Goal: Task Accomplishment & Management: Manage account settings

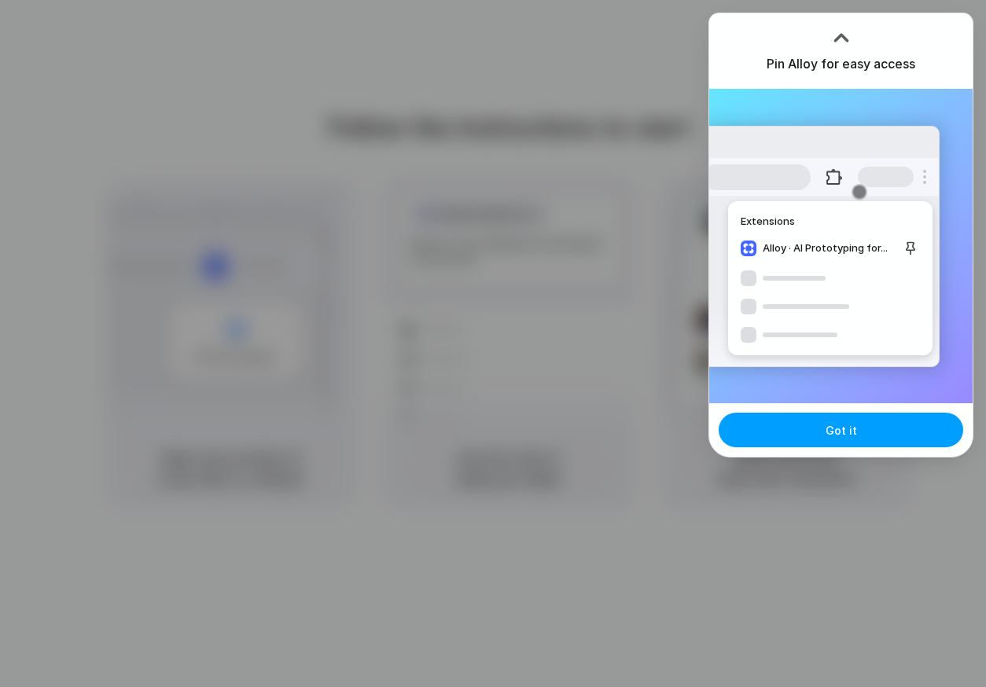
click at [804, 424] on button "Got it" at bounding box center [841, 430] width 245 height 35
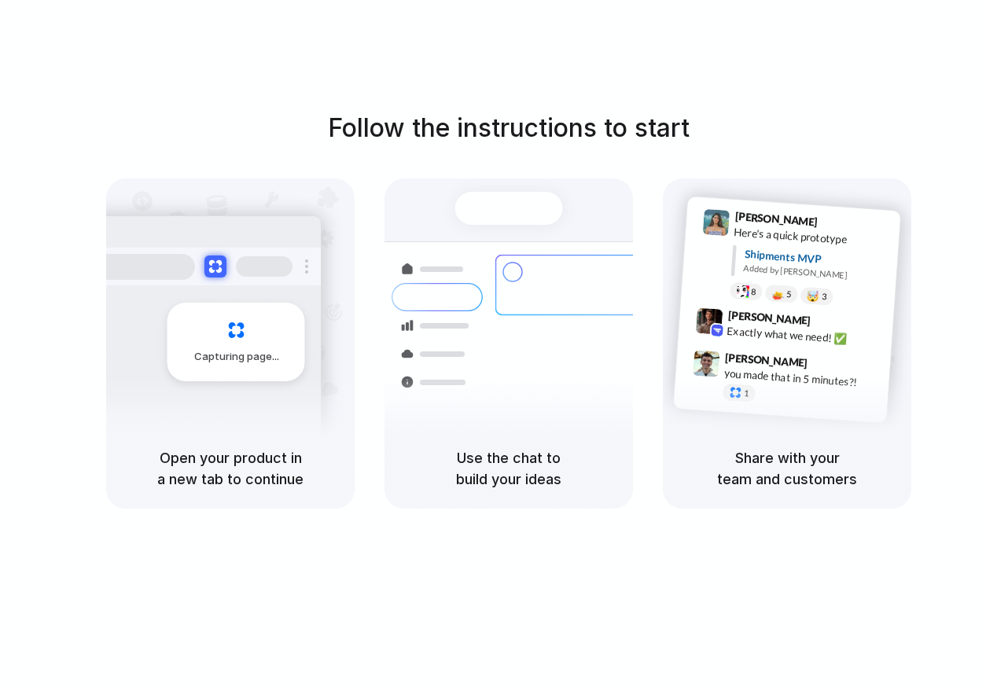
click at [495, 351] on div "Container from Shanghai 40ft • ETA Dec 28 • In transit Express delivery to NYC …" at bounding box center [566, 352] width 167 height 220
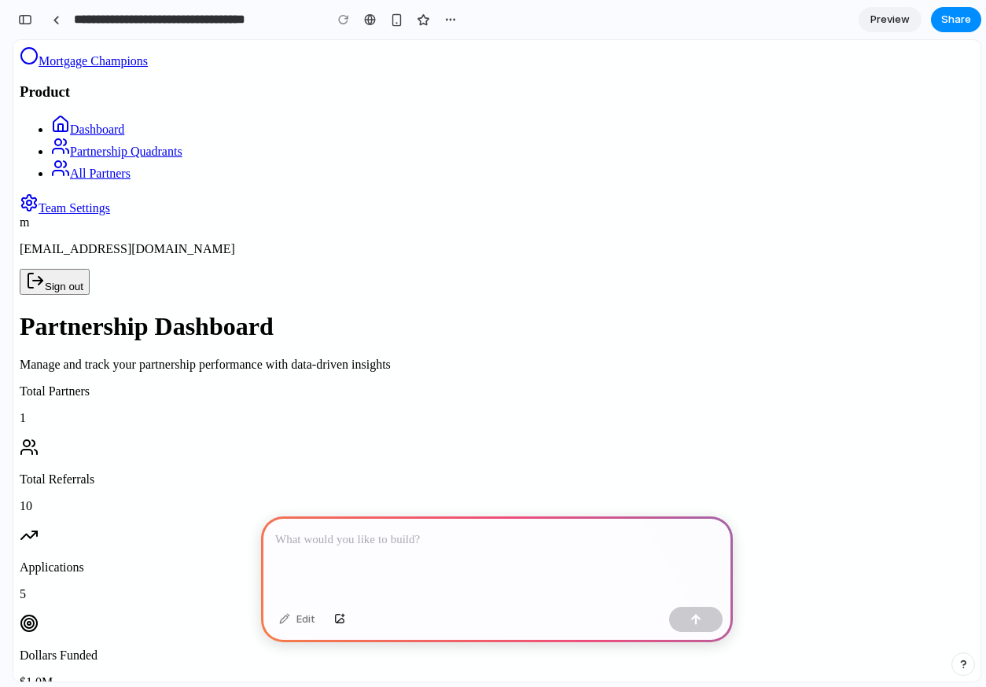
click at [124, 158] on link "Partnership Quadrants" at bounding box center [116, 151] width 131 height 13
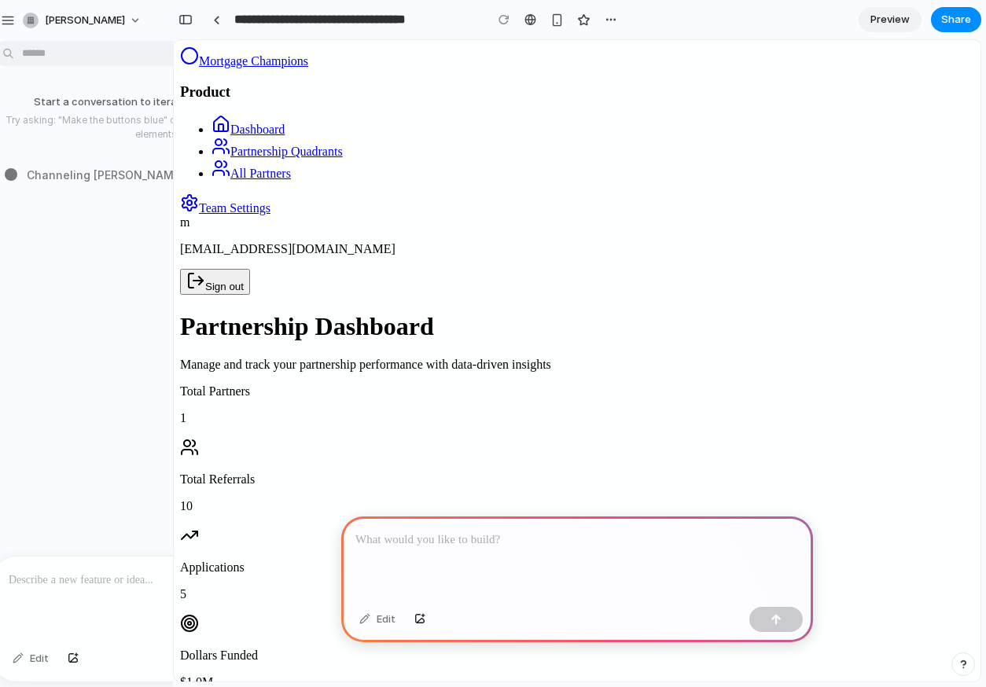
click at [117, 616] on div at bounding box center [162, 598] width 337 height 83
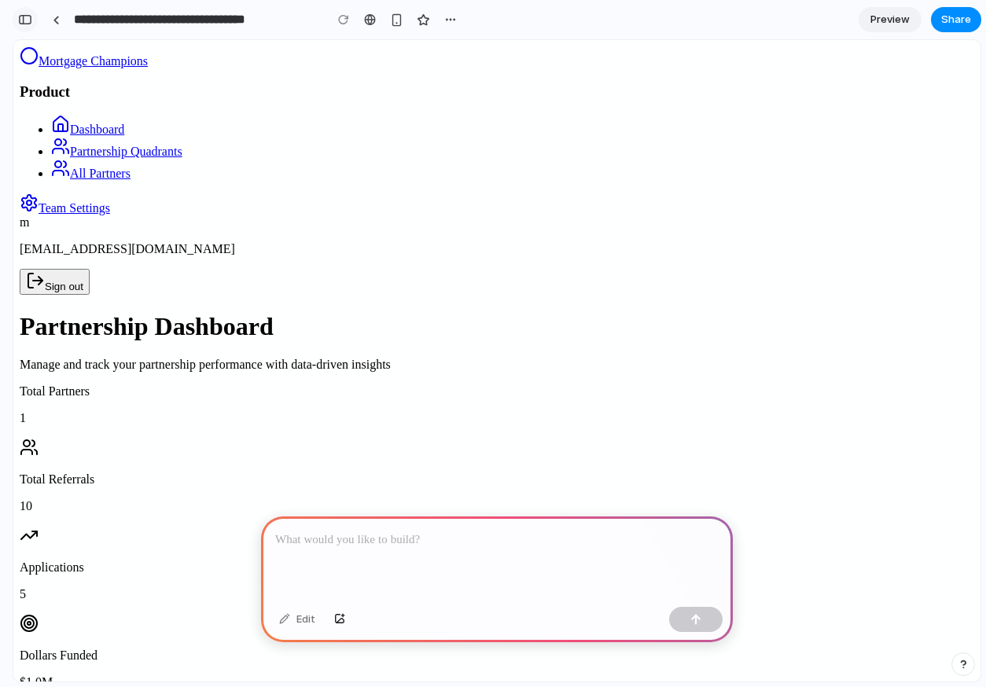
click at [26, 24] on div "button" at bounding box center [25, 19] width 14 height 11
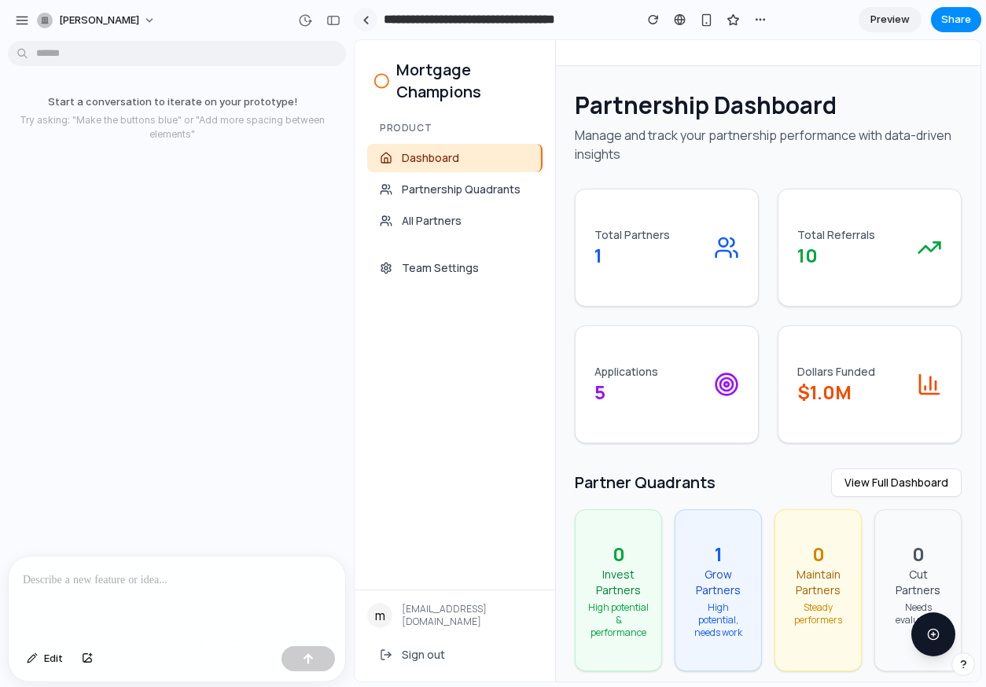
click at [369, 23] on link at bounding box center [366, 20] width 24 height 24
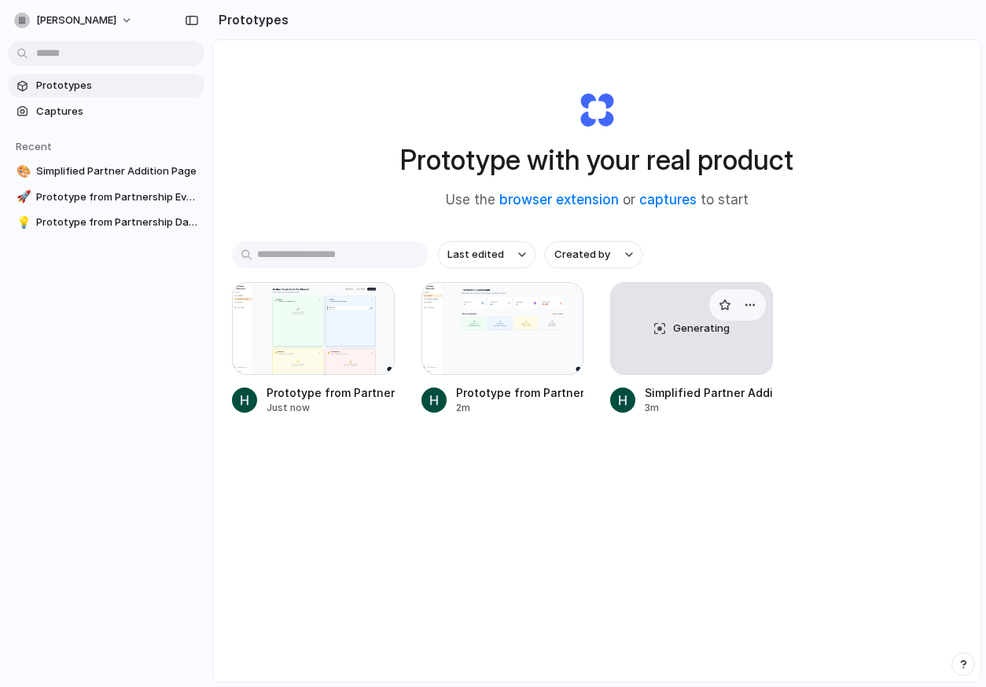
click at [681, 362] on div "Generating" at bounding box center [691, 328] width 161 height 91
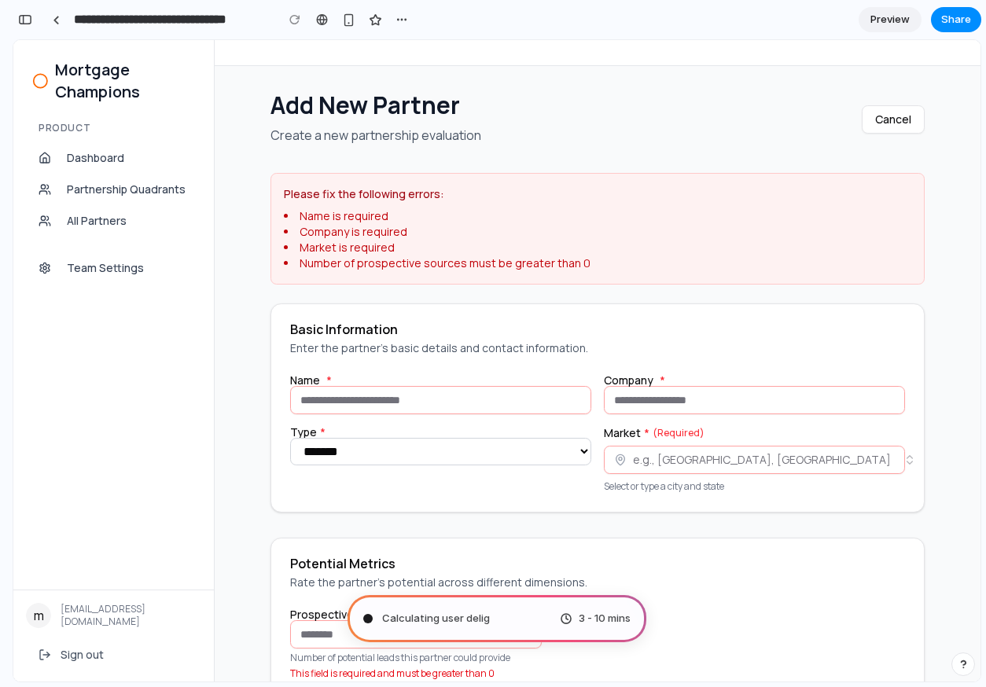
scroll to position [594, 0]
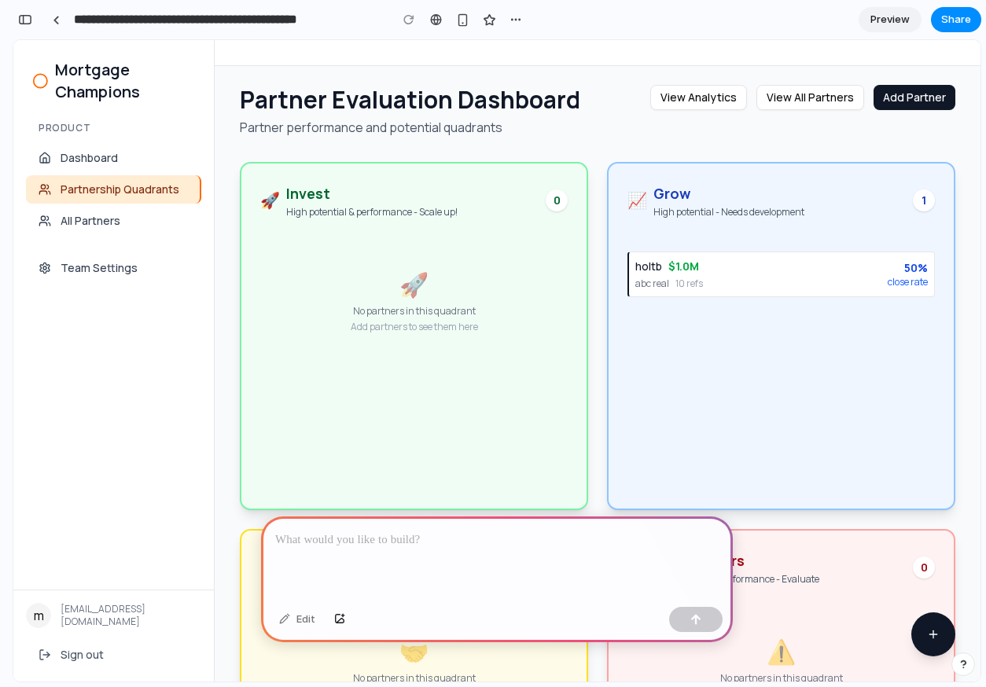
click at [94, 259] on link "Team Settings" at bounding box center [113, 268] width 175 height 28
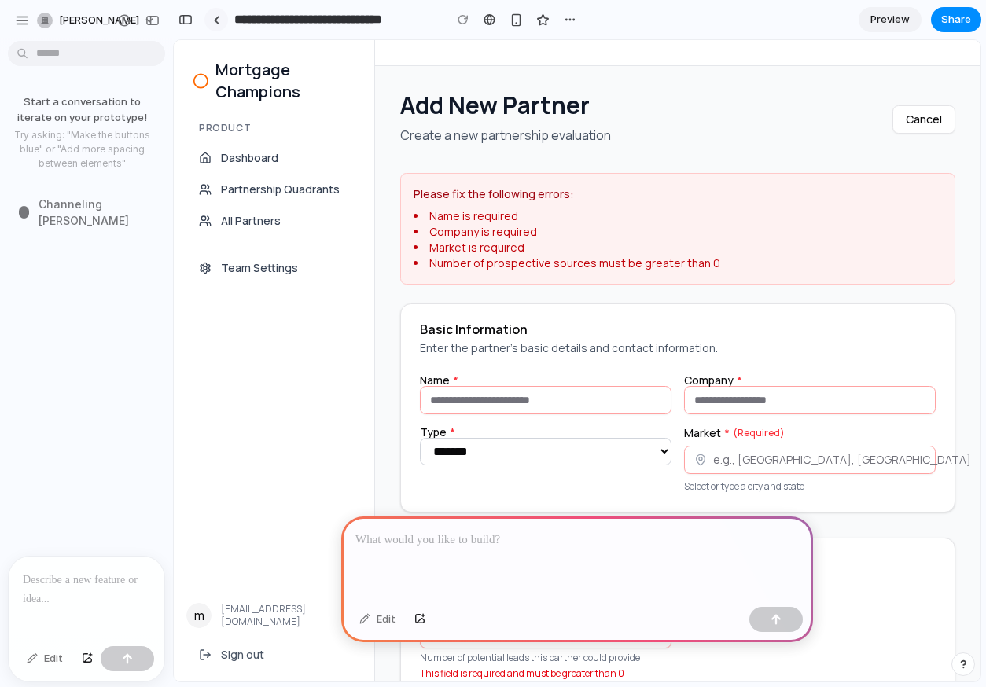
click at [219, 18] on link at bounding box center [216, 20] width 24 height 24
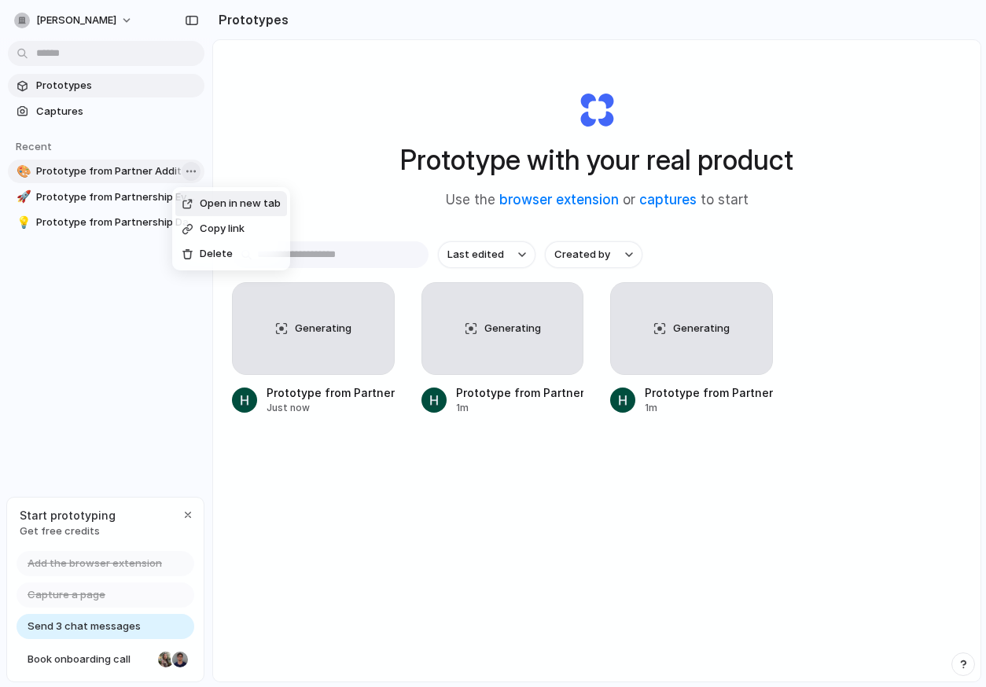
click at [190, 168] on body "[PERSON_NAME] Prototypes Captures Recent 🎨 Prototype from Partner Addition 🚀 Pr…" at bounding box center [493, 343] width 986 height 687
click at [265, 454] on div "Open in new tab Copy link Delete" at bounding box center [493, 343] width 986 height 687
click at [121, 223] on span "Prototype from Partnership Dashboard" at bounding box center [117, 223] width 162 height 16
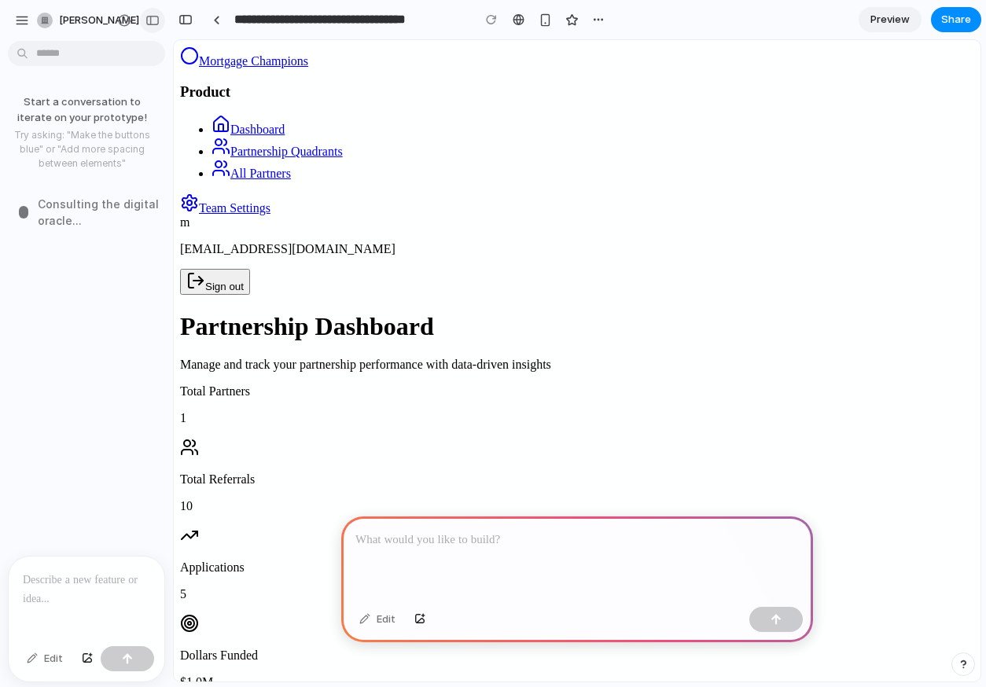
click at [153, 23] on div "button" at bounding box center [152, 20] width 14 height 11
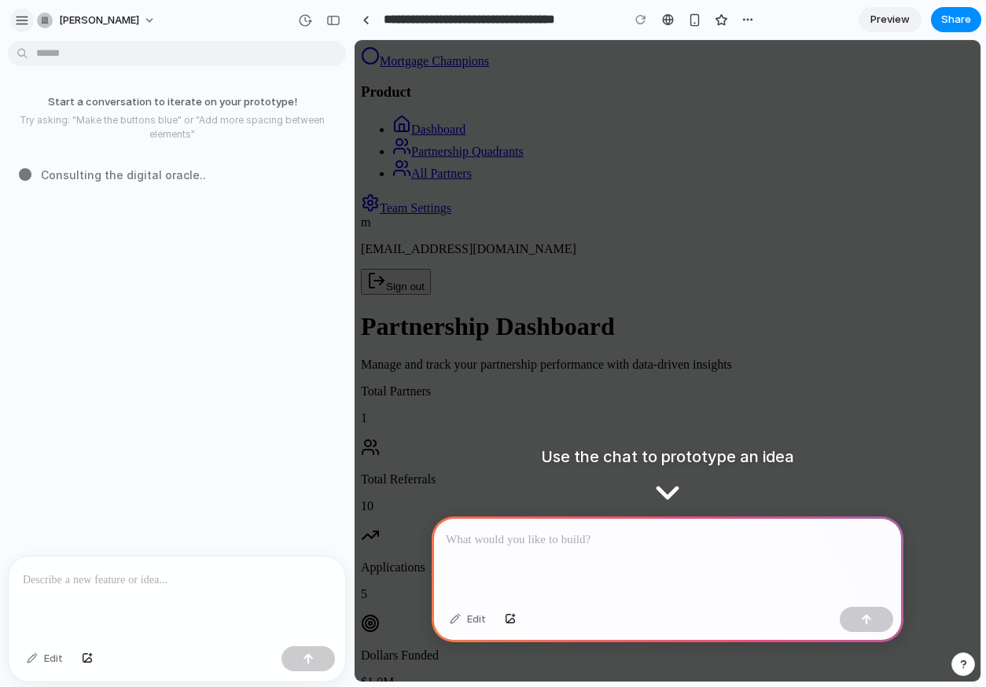
click at [25, 19] on div "button" at bounding box center [22, 20] width 14 height 14
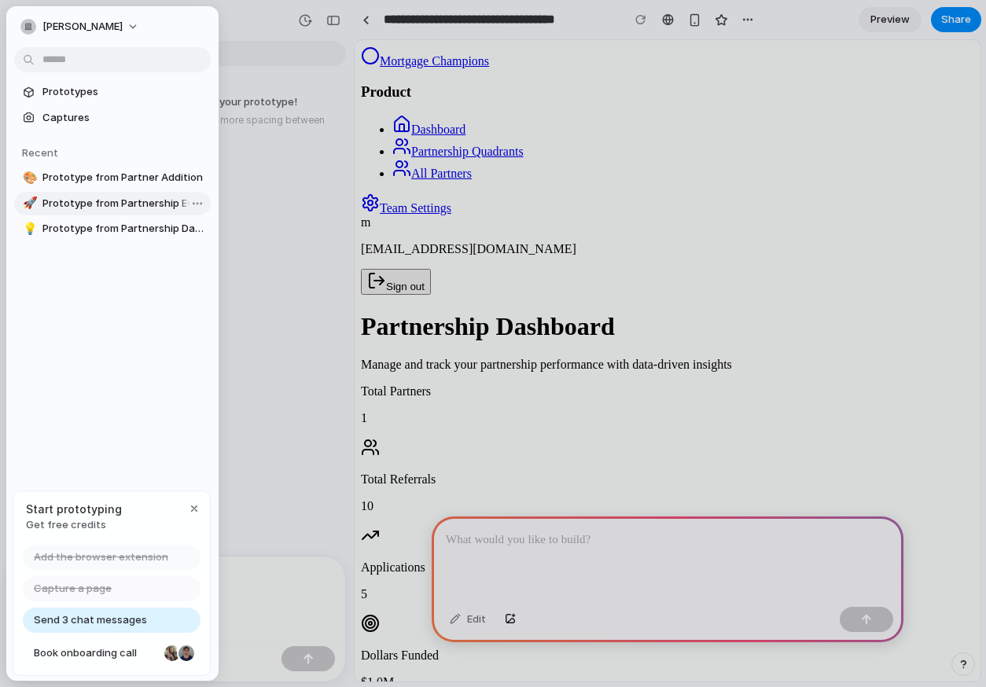
click at [85, 197] on span "Prototype from Partnership Evaluation Dashboard" at bounding box center [123, 204] width 162 height 16
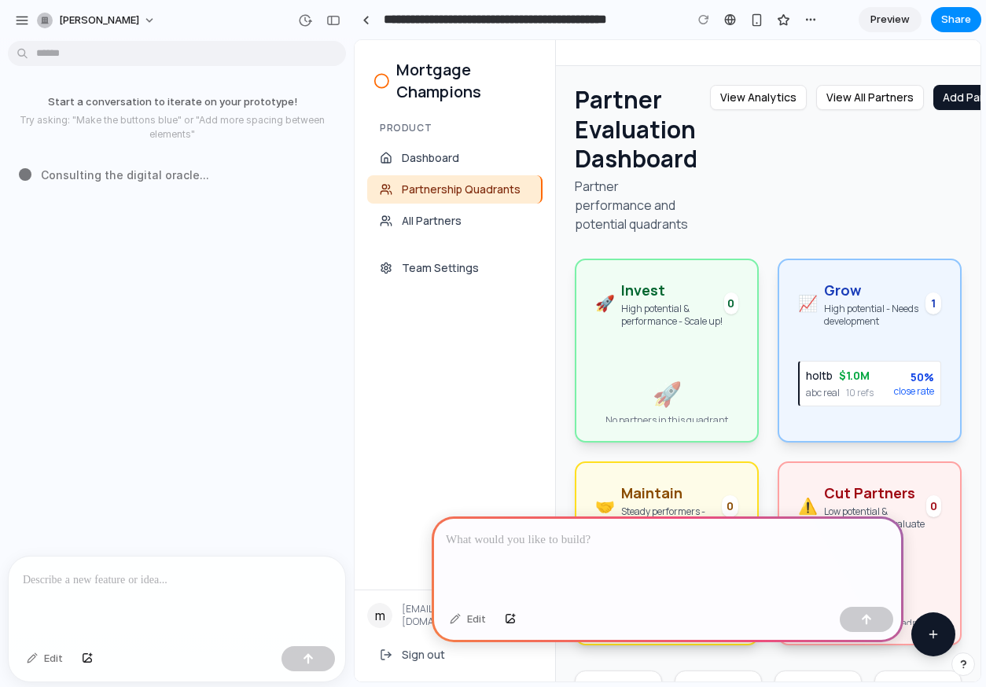
scroll to position [128, 0]
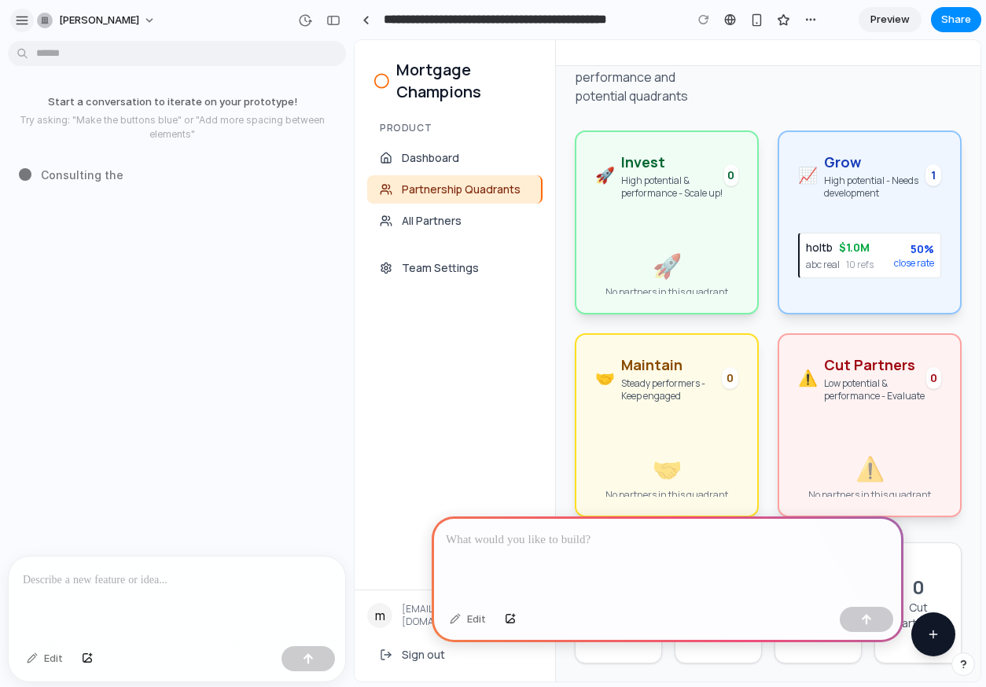
click at [13, 17] on button "button" at bounding box center [22, 21] width 24 height 24
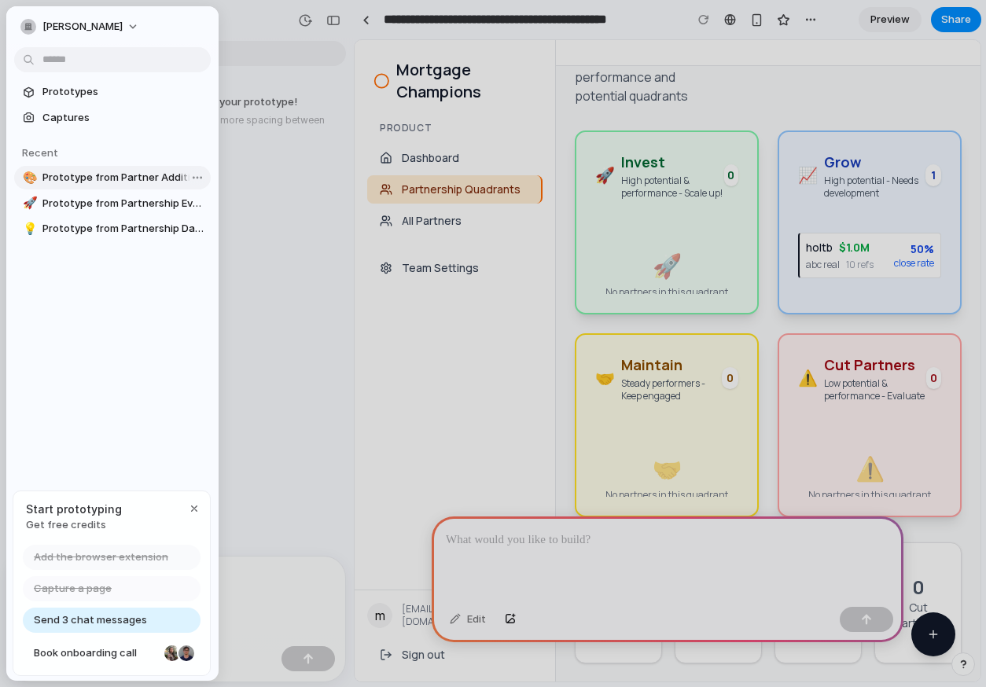
click at [89, 184] on span "Prototype from Partner Addition" at bounding box center [123, 178] width 162 height 16
type input "**********"
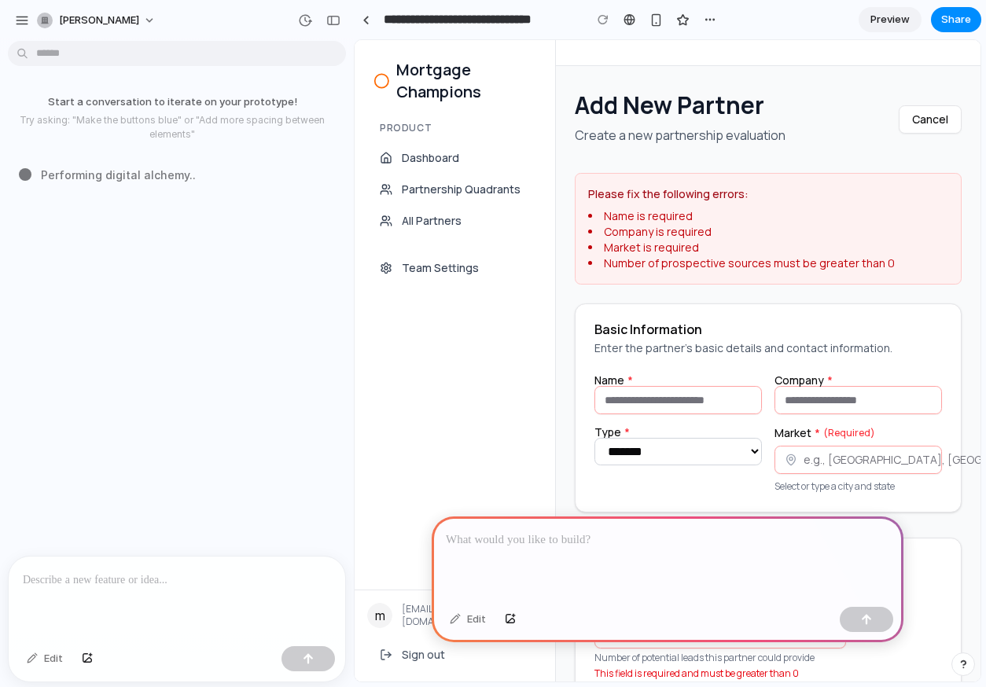
click at [532, 554] on div at bounding box center [668, 559] width 472 height 84
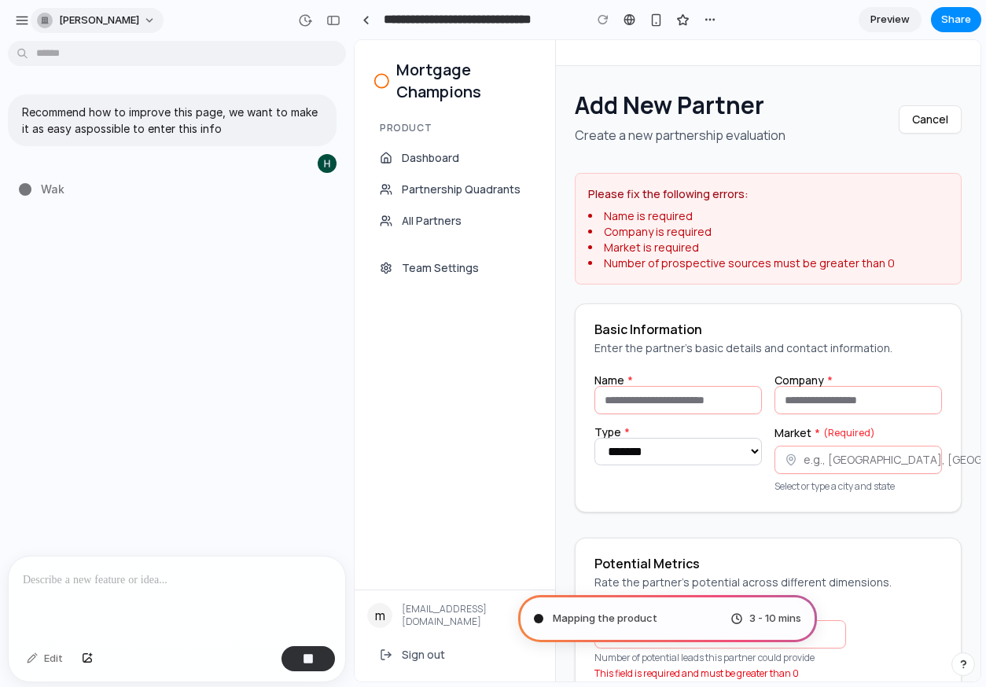
click at [75, 13] on span "[PERSON_NAME]" at bounding box center [99, 21] width 80 height 16
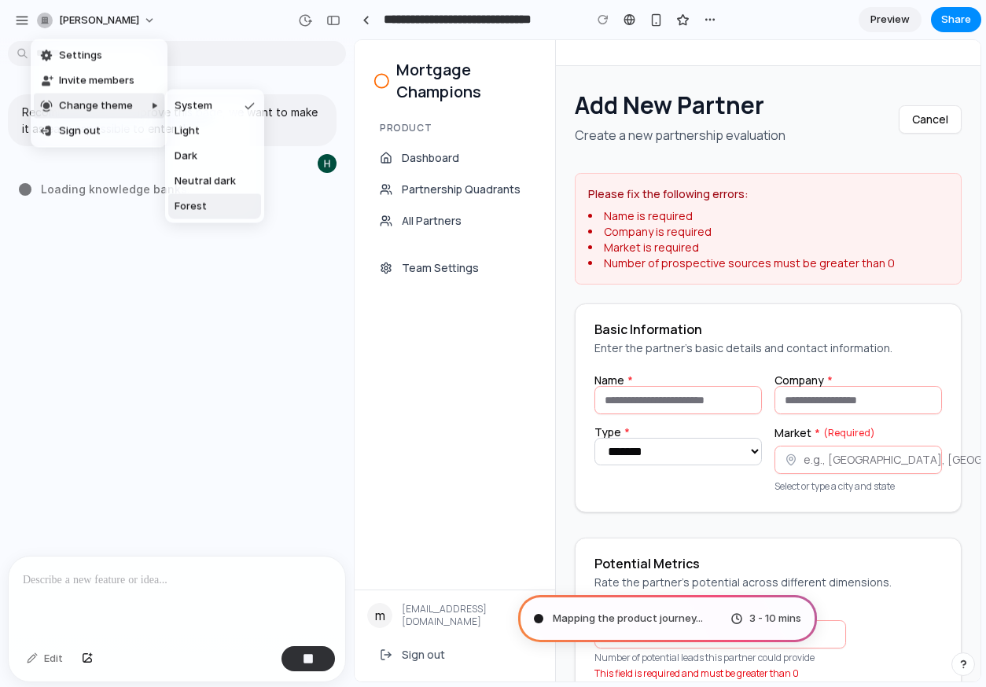
click at [279, 327] on div "Settings Invite members Change theme Sign out" at bounding box center [493, 343] width 986 height 687
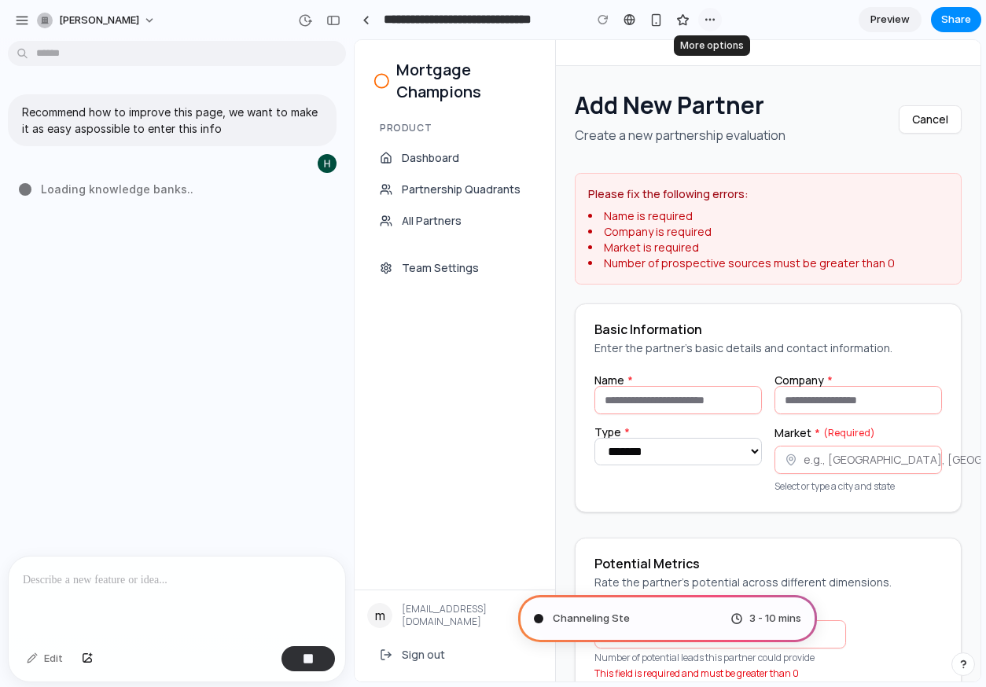
click at [708, 25] on div "button" at bounding box center [710, 19] width 13 height 13
click at [364, 18] on div "Duplicate Delete" at bounding box center [493, 343] width 986 height 687
click at [364, 18] on div at bounding box center [365, 20] width 7 height 9
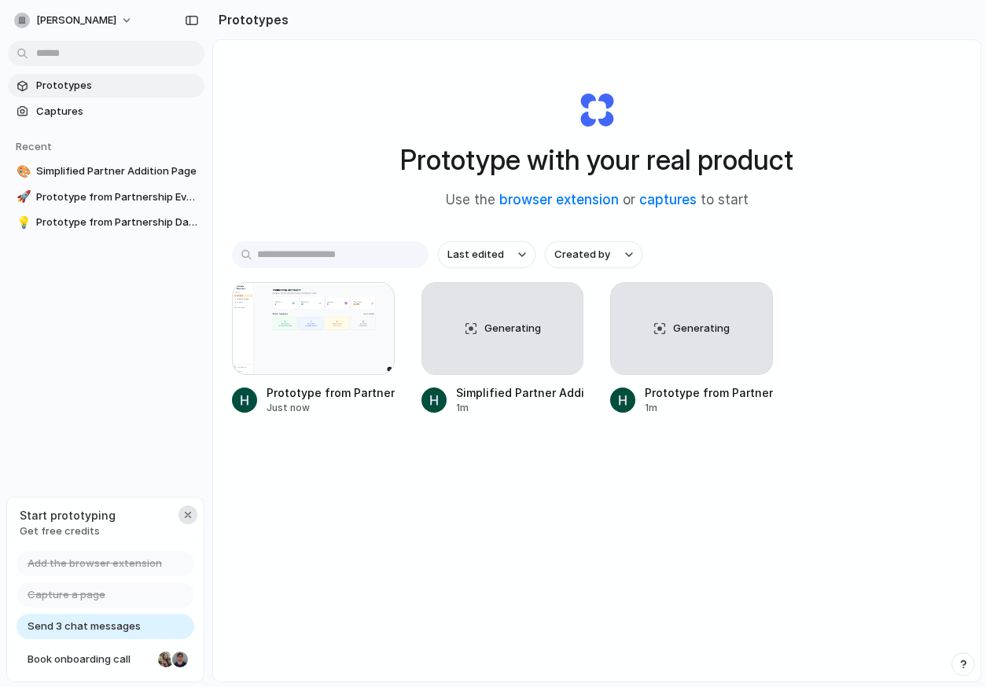
click at [186, 513] on div "button" at bounding box center [188, 515] width 13 height 13
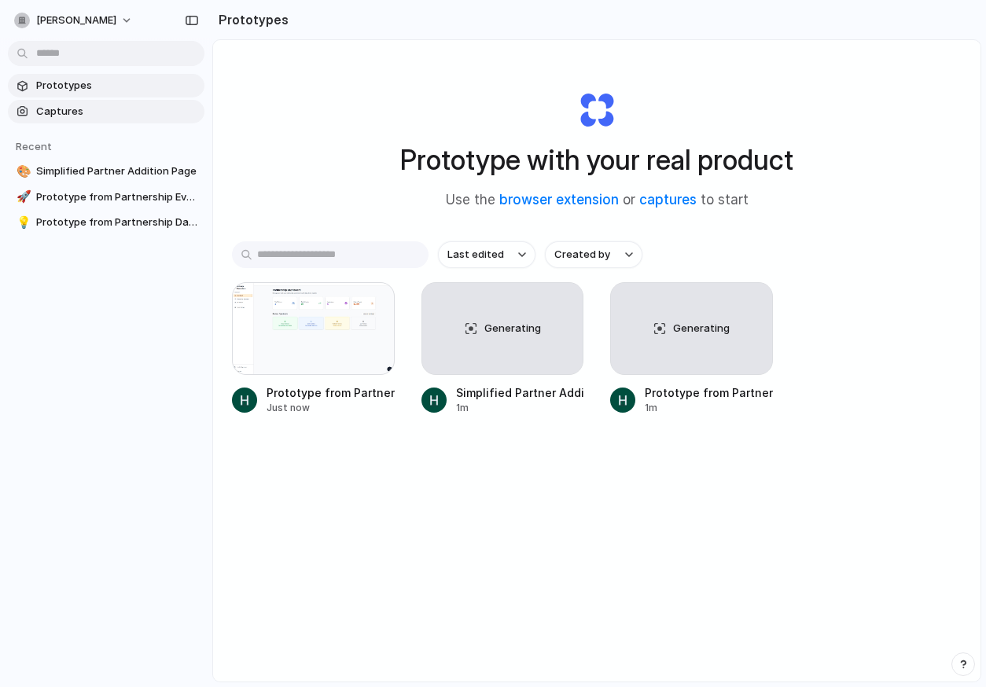
click at [86, 113] on span "Captures" at bounding box center [117, 112] width 162 height 16
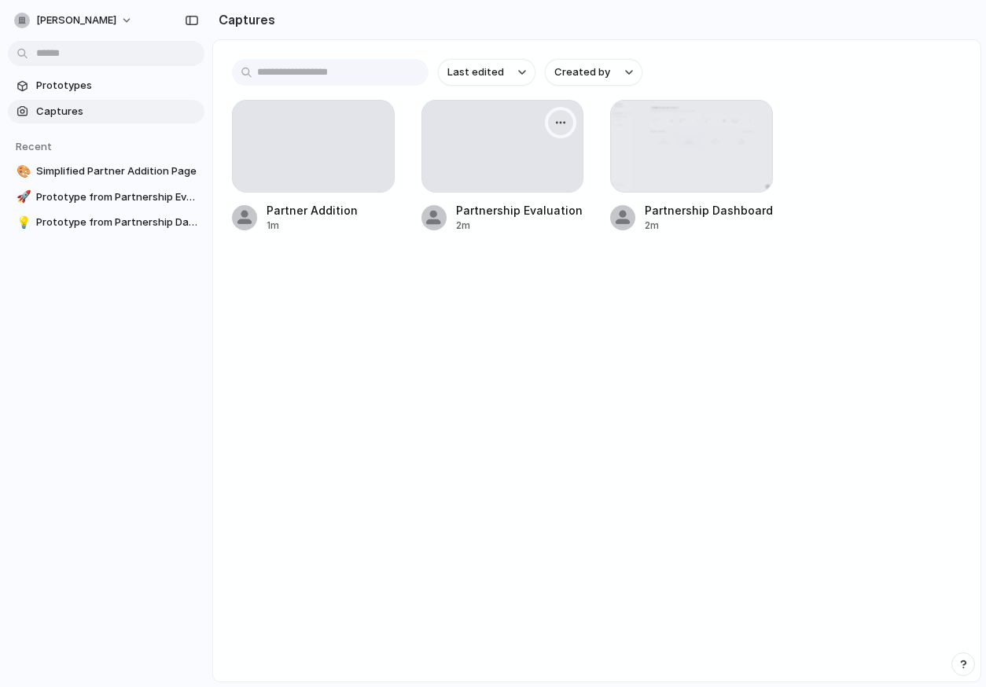
click at [561, 130] on button "button" at bounding box center [560, 122] width 25 height 25
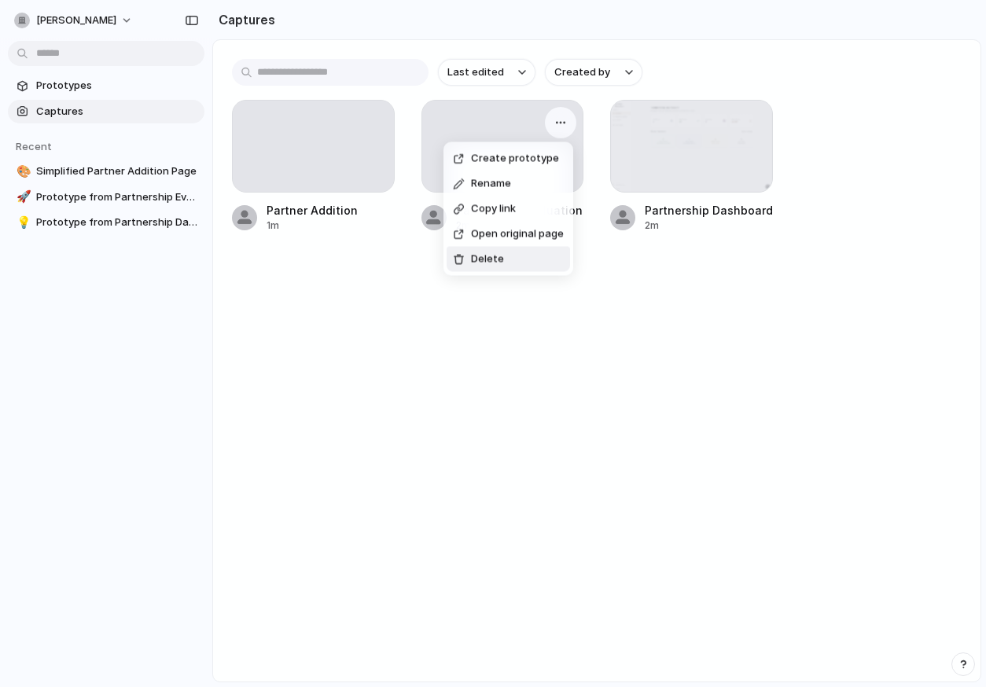
click at [528, 359] on div "Create prototype Rename Copy link Open original page Delete" at bounding box center [493, 343] width 986 height 687
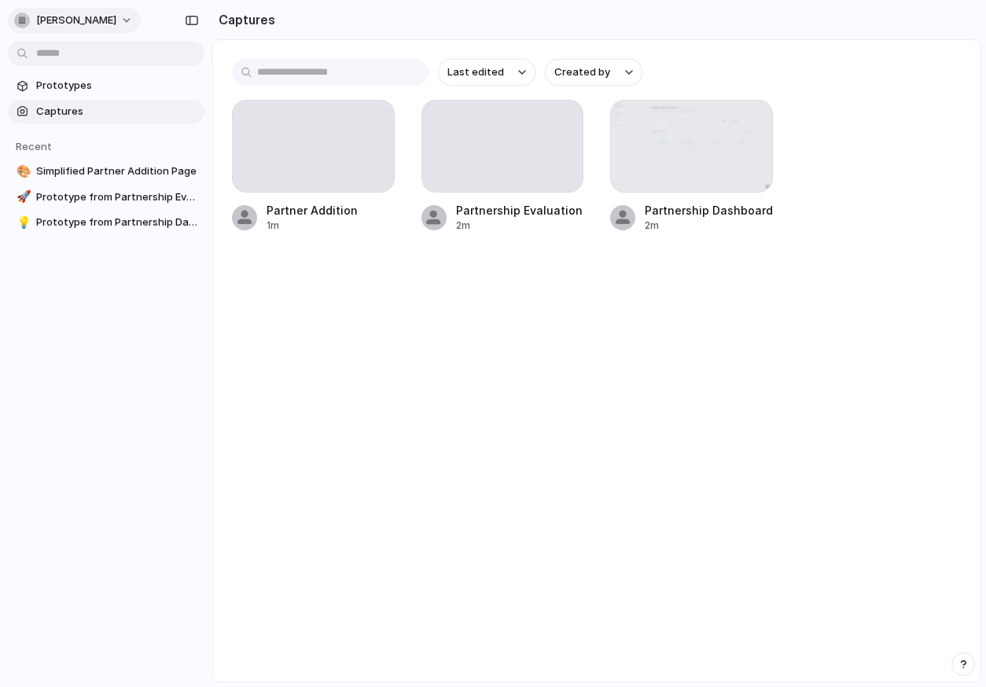
click at [79, 20] on span "[PERSON_NAME]" at bounding box center [76, 21] width 80 height 16
click at [90, 79] on span "Invite members" at bounding box center [73, 81] width 75 height 16
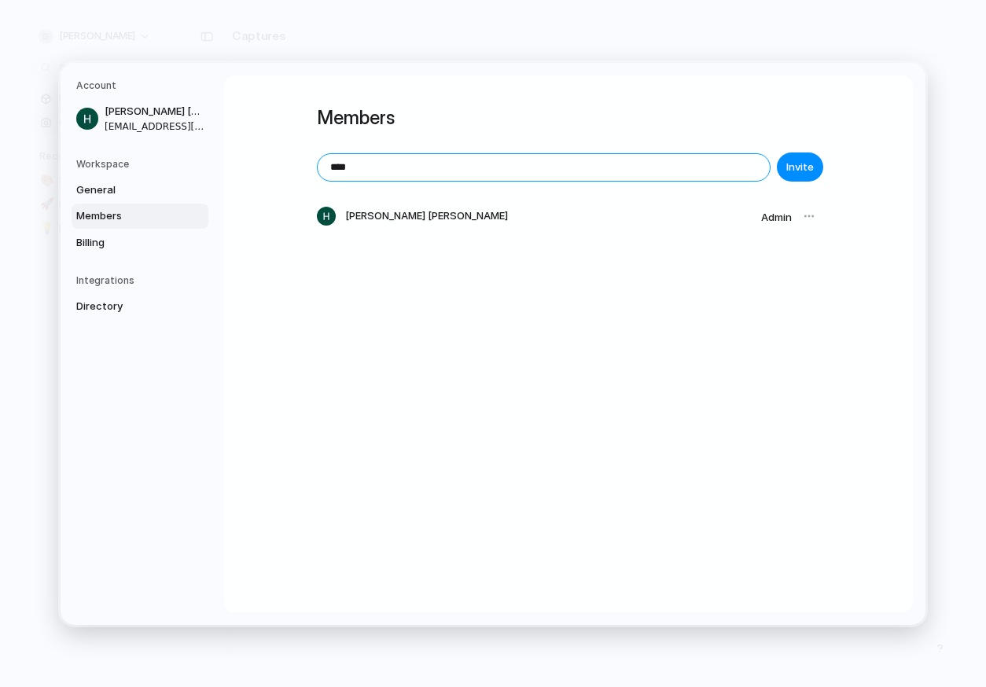
paste input "**********"
paste input "email"
click at [413, 155] on input "**********" at bounding box center [544, 166] width 452 height 27
type input "**********"
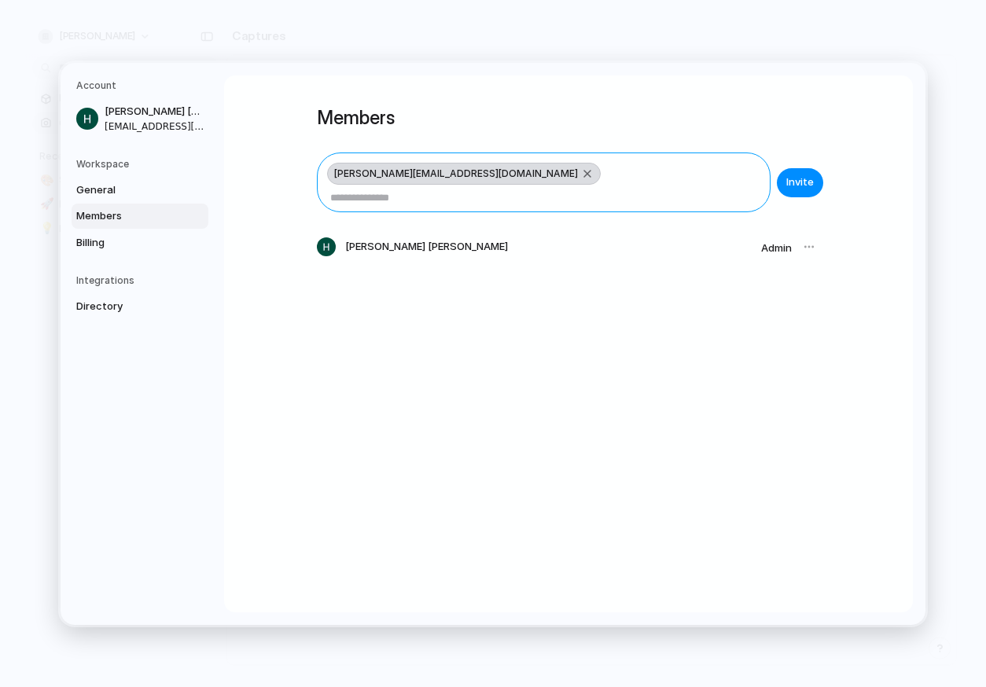
paste input "**********"
type input "**********"
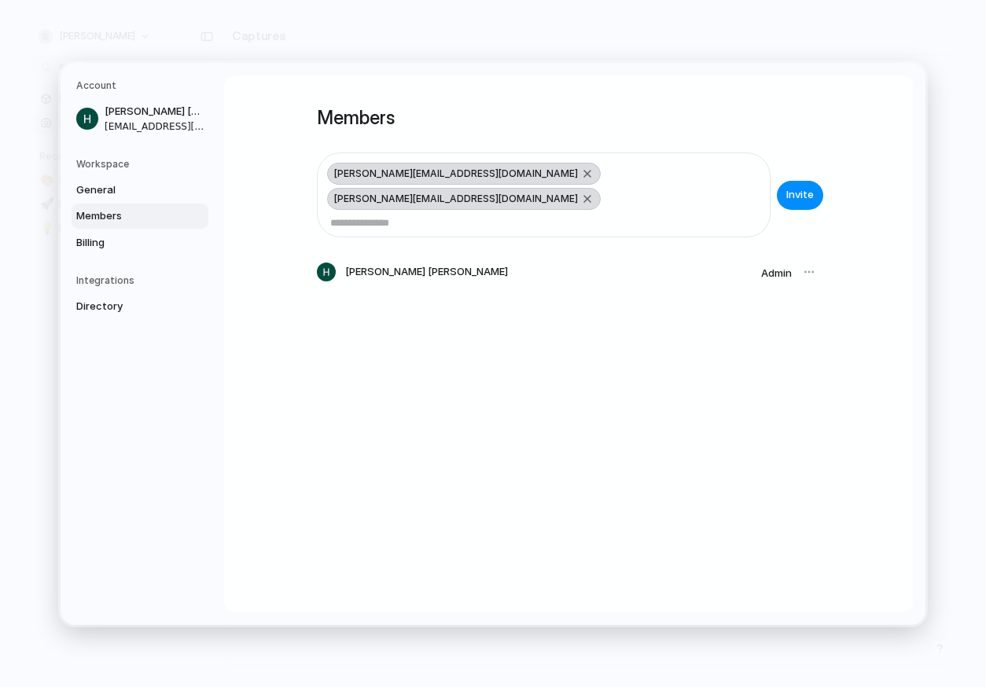
click at [812, 261] on div at bounding box center [809, 272] width 22 height 22
click at [106, 246] on span "Billing" at bounding box center [126, 242] width 101 height 16
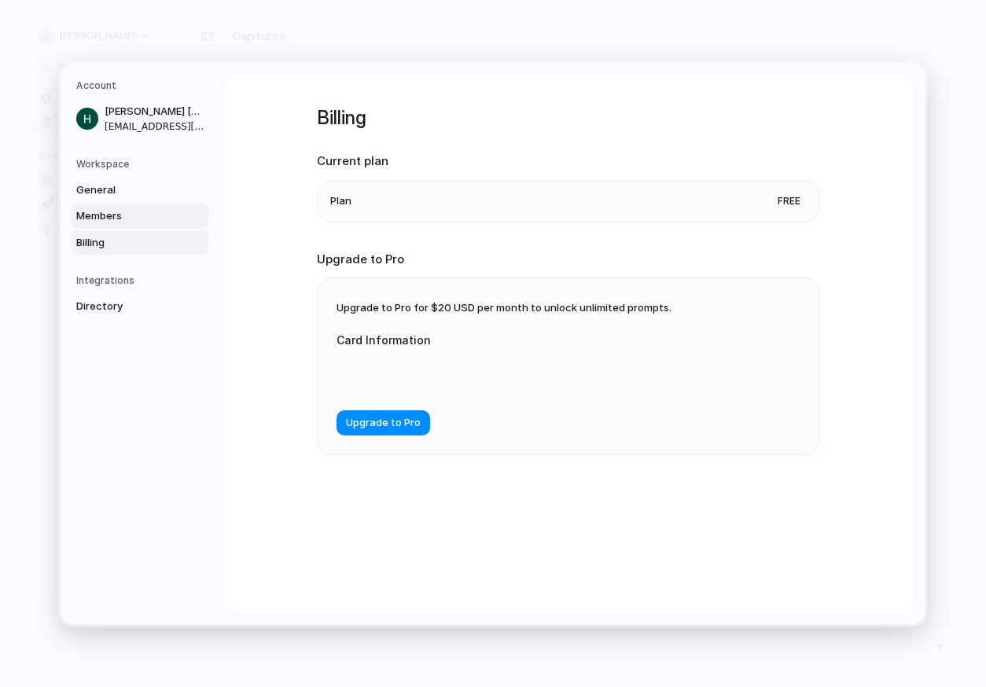
click at [120, 216] on span "Members" at bounding box center [126, 216] width 101 height 16
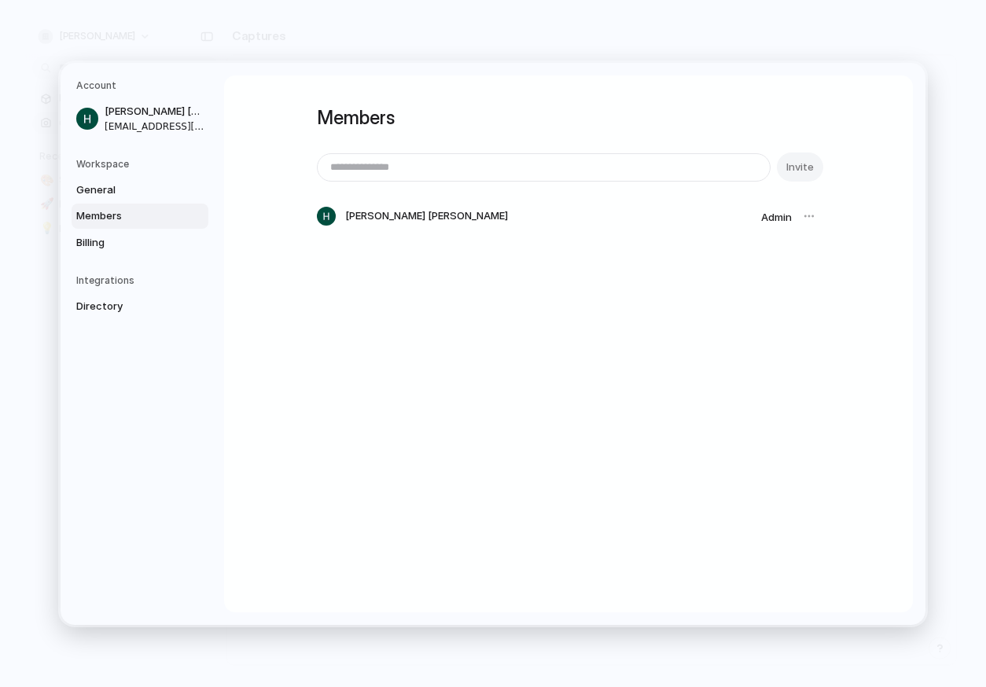
type input "**********"
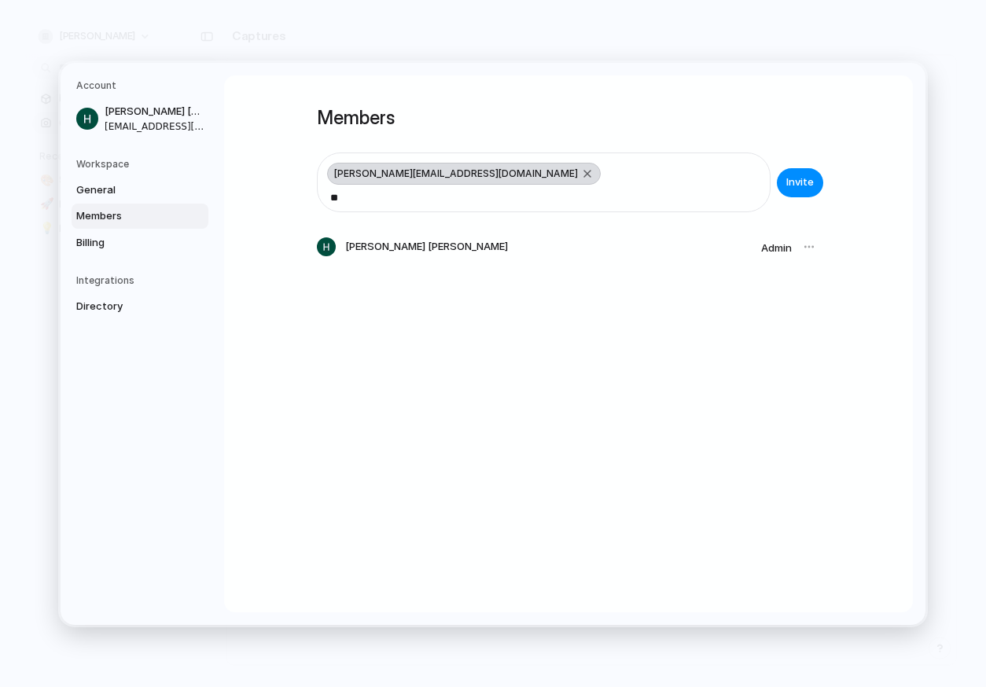
type input "*"
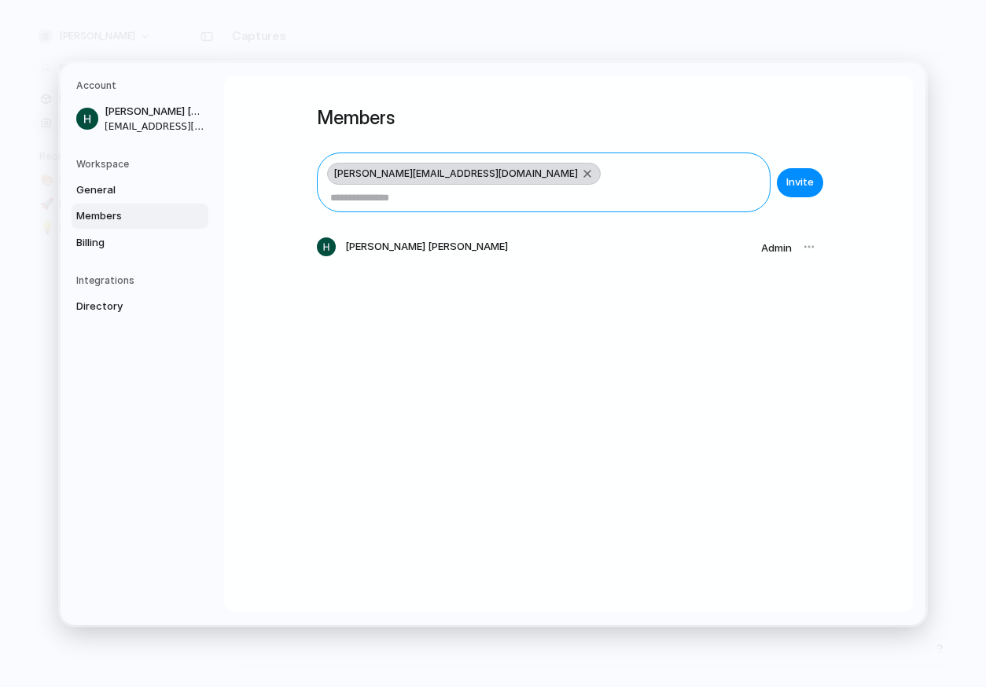
paste input "**********"
type input "**********"
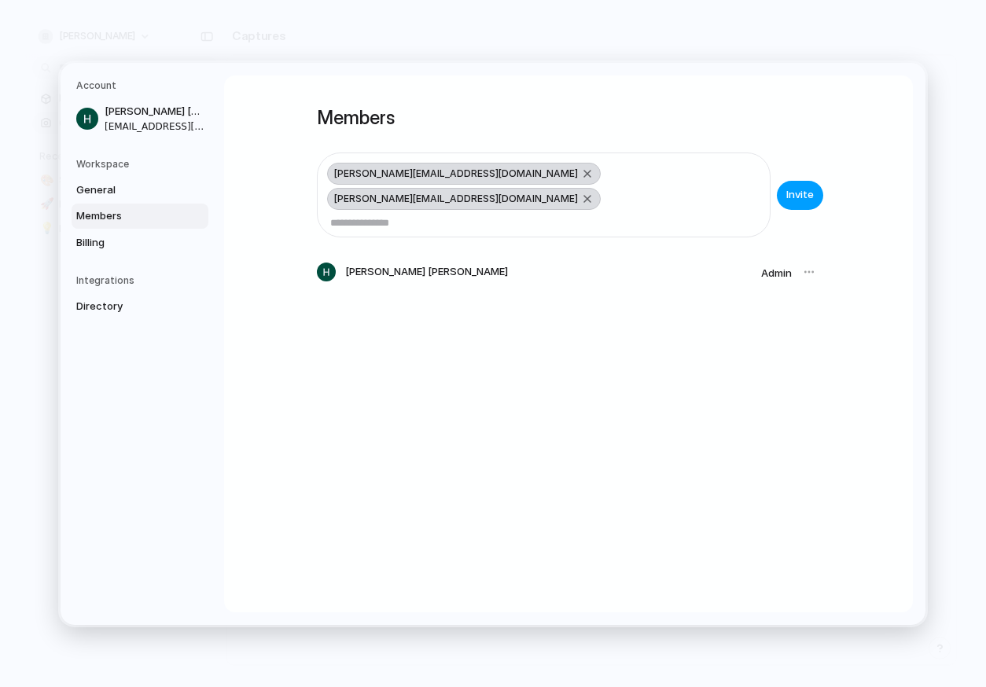
click at [793, 187] on span "Invite" at bounding box center [800, 195] width 28 height 16
